Goal: Transaction & Acquisition: Obtain resource

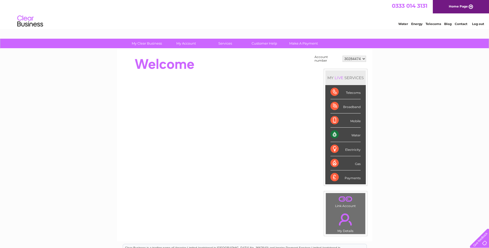
click at [361, 58] on select "30284474" at bounding box center [354, 59] width 23 height 6
click at [399, 57] on div "My Clear Business Login Details My Details My Preferences Link Account My Accou…" at bounding box center [244, 184] width 489 height 291
click at [483, 22] on link "Log out" at bounding box center [478, 24] width 12 height 4
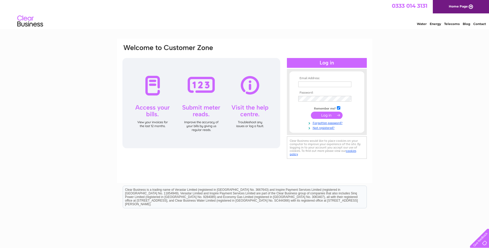
type input "xuechen2121@gmail.com"
click at [328, 114] on input "submit" at bounding box center [327, 115] width 32 height 7
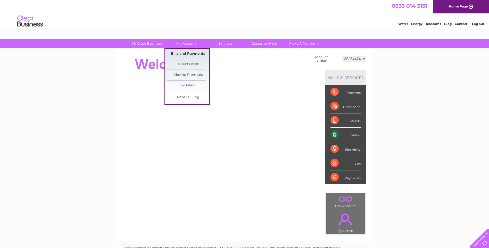
click at [187, 51] on link "Bills and Payments" at bounding box center [188, 54] width 43 height 10
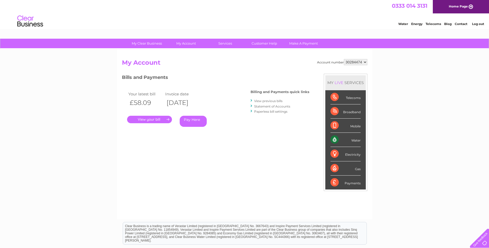
click at [264, 100] on link "View previous bills" at bounding box center [268, 101] width 28 height 4
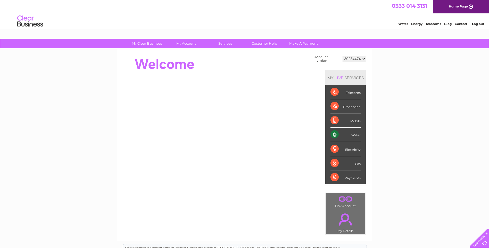
click at [481, 23] on link "Log out" at bounding box center [478, 24] width 12 height 4
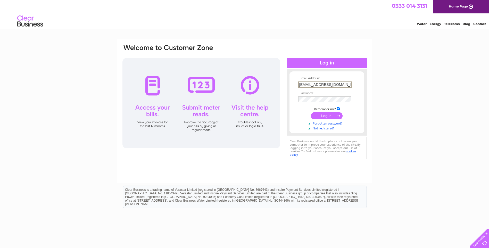
drag, startPoint x: 342, startPoint y: 83, endPoint x: 253, endPoint y: 81, distance: 89.0
click at [254, 81] on div "Email Address: xuechen2121@gmail.com Password:" at bounding box center [245, 102] width 246 height 117
click at [344, 85] on input "xuechen2121@gmail.com" at bounding box center [324, 85] width 53 height 6
drag, startPoint x: 345, startPoint y: 85, endPoint x: 236, endPoint y: 84, distance: 108.3
click at [238, 84] on div "Email Address: xuechen2121@gmail.com Password:" at bounding box center [245, 102] width 246 height 117
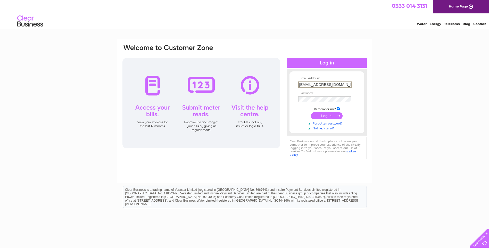
paste input "tim.xue2010"
type input "tim.xue2010@gmail.com"
click at [268, 109] on div "Email Address: tim.xue2010@gmail.com Password:" at bounding box center [245, 102] width 246 height 117
click at [294, 110] on form "Email Address: tim.xue2010@gmail.com Password:" at bounding box center [327, 104] width 75 height 54
click at [320, 115] on input "submit" at bounding box center [327, 115] width 32 height 7
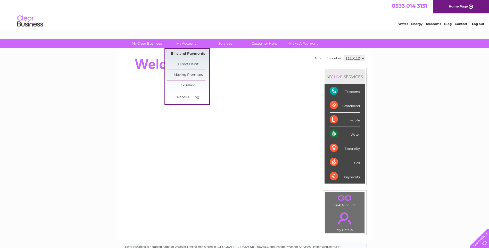
click at [192, 52] on link "Bills and Payments" at bounding box center [188, 54] width 43 height 10
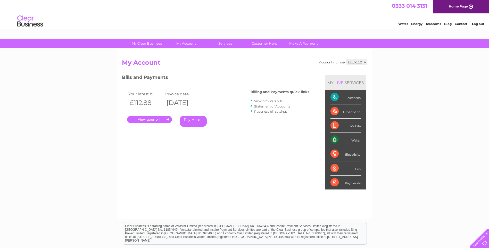
click at [258, 101] on link "View previous bills" at bounding box center [268, 101] width 28 height 4
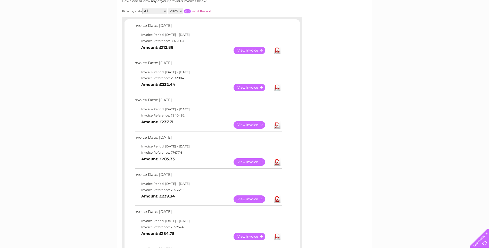
scroll to position [26, 0]
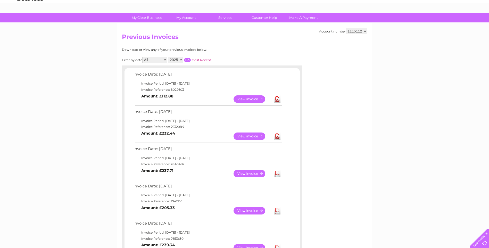
click at [277, 136] on link "Download" at bounding box center [277, 136] width 6 height 7
click at [274, 172] on link "Download" at bounding box center [277, 173] width 6 height 7
